Goal: Navigation & Orientation: Go to known website

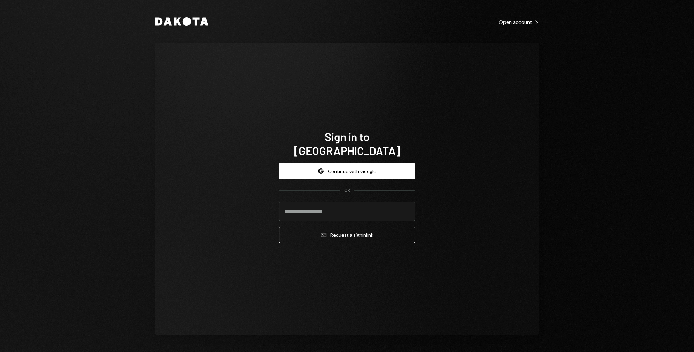
click at [374, 163] on button "Google Continue with Google" at bounding box center [347, 171] width 136 height 16
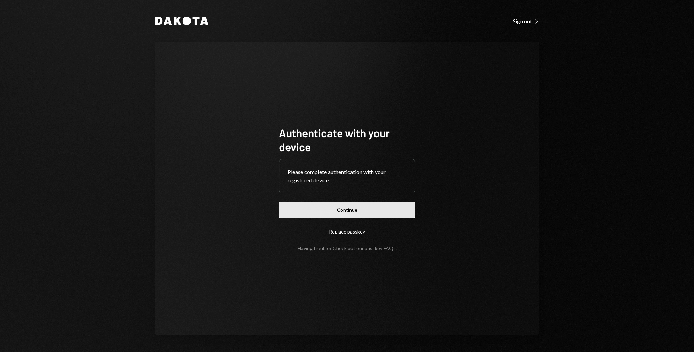
click at [355, 214] on button "Continue" at bounding box center [347, 210] width 136 height 16
